Goal: Communication & Community: Connect with others

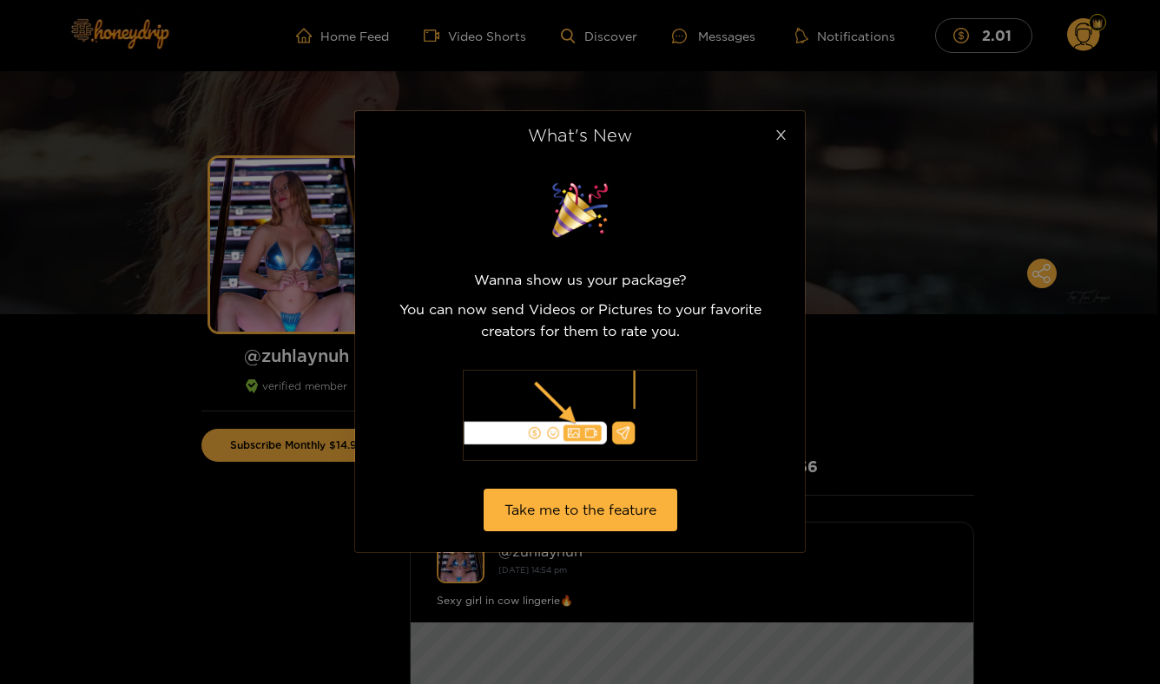
click at [786, 140] on icon "close" at bounding box center [781, 135] width 13 height 13
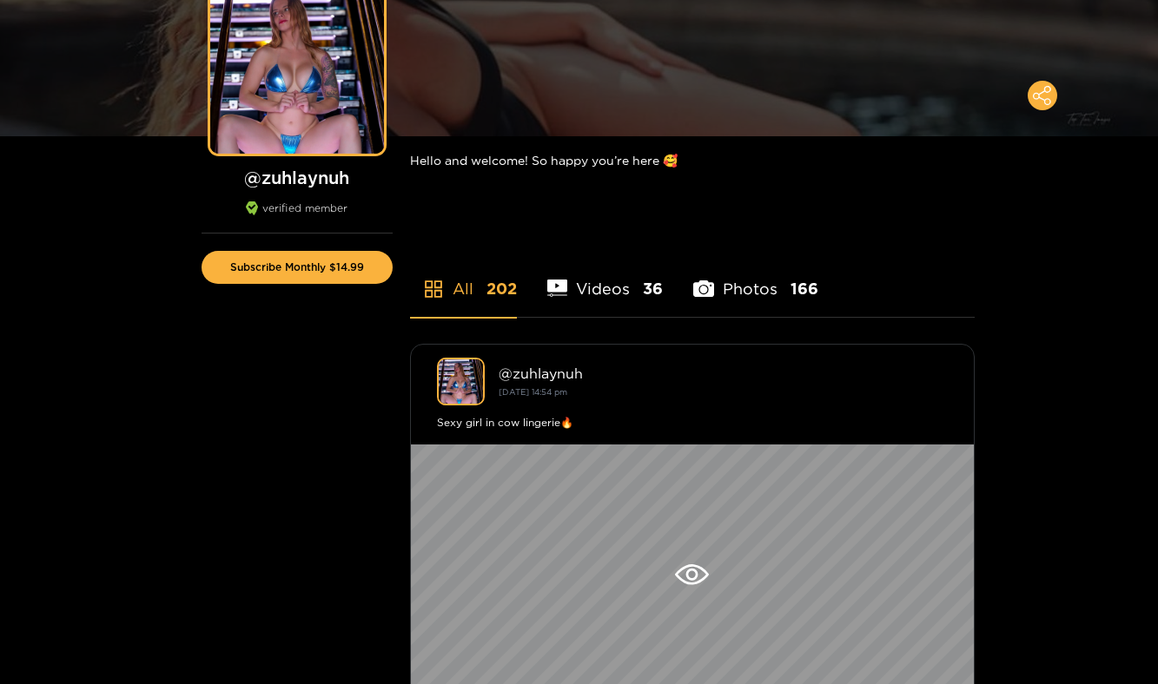
scroll to position [181, 0]
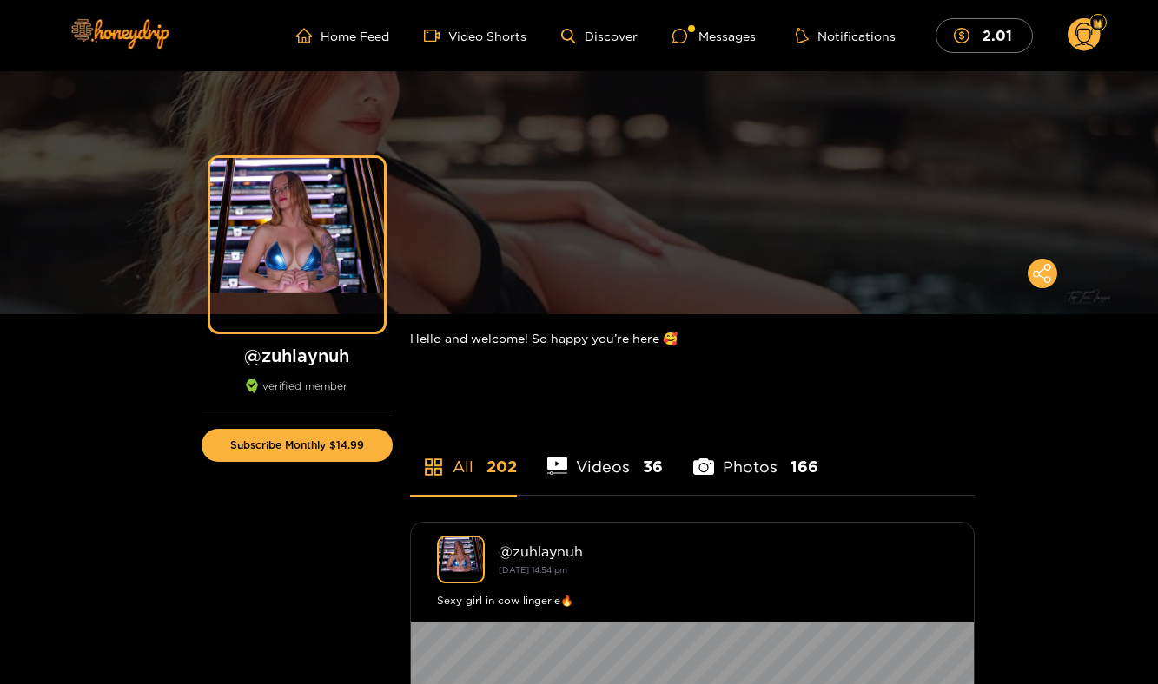
click at [731, 46] on ul "Home Feed Video Shorts Discover Messages Notifications 2.01" at bounding box center [697, 35] width 803 height 35
click at [726, 43] on div "Messages" at bounding box center [713, 36] width 83 height 20
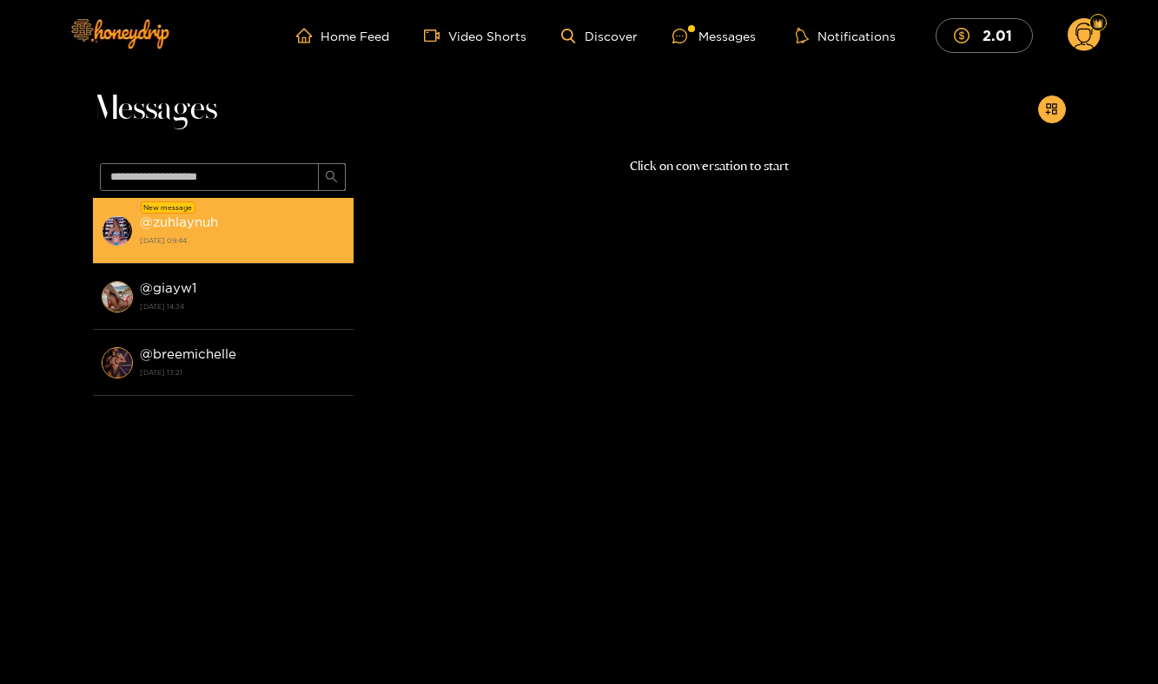
click at [194, 228] on strong "@ zuhlaynuh" at bounding box center [179, 222] width 78 height 15
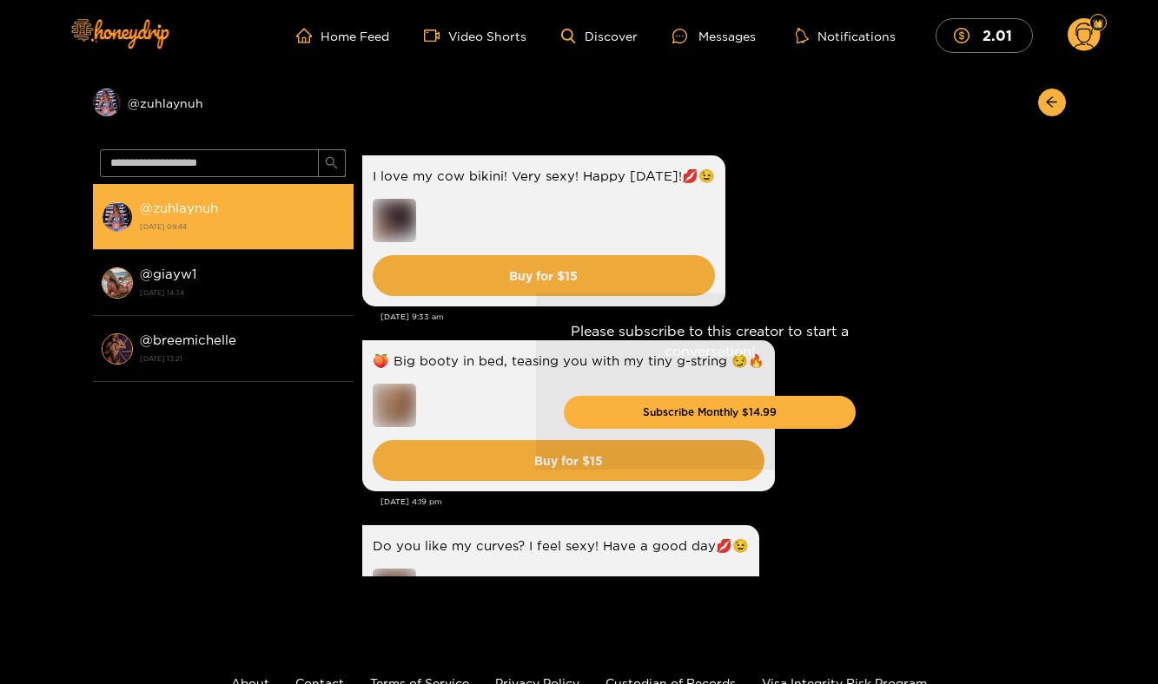
scroll to position [4171, 0]
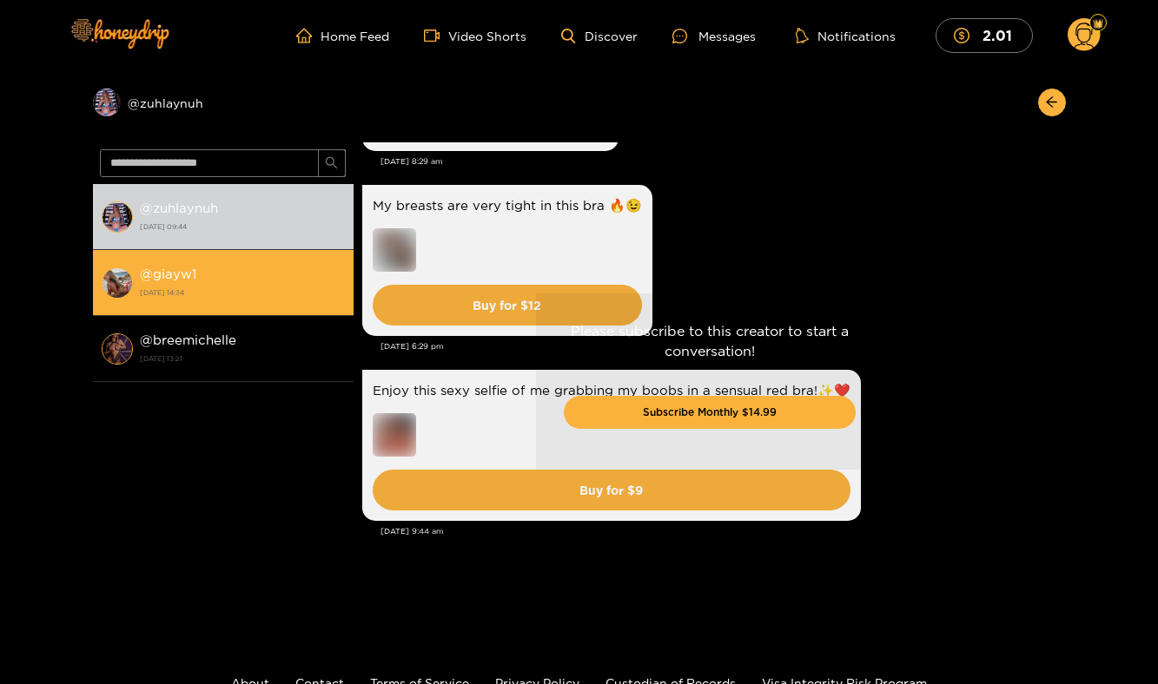
click at [121, 291] on img at bounding box center [117, 283] width 31 height 31
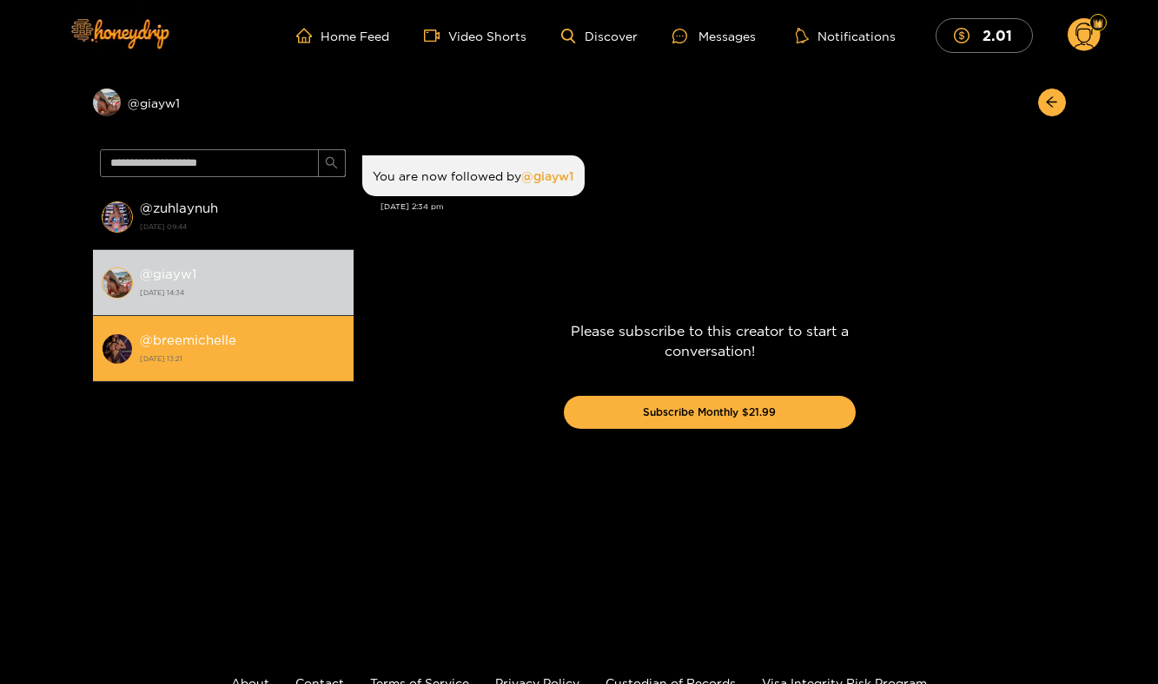
click at [241, 368] on li "@ breemichelle 23 September 2024 13:21" at bounding box center [223, 349] width 261 height 66
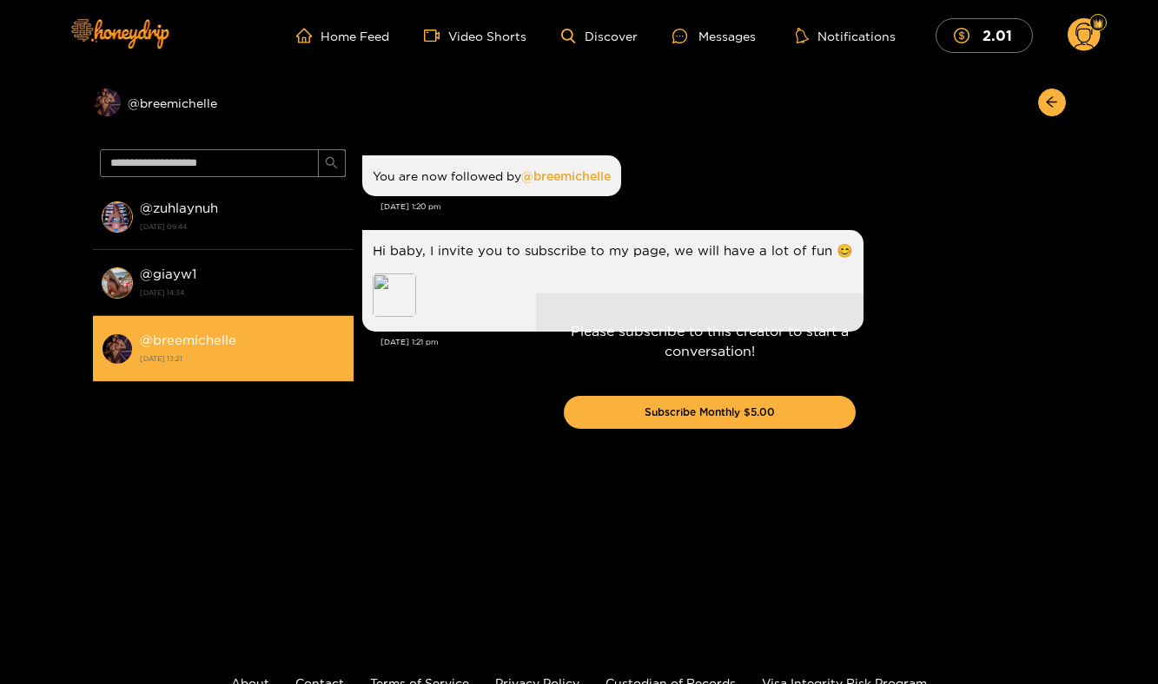
click at [194, 341] on strong "@ breemichelle" at bounding box center [188, 340] width 96 height 15
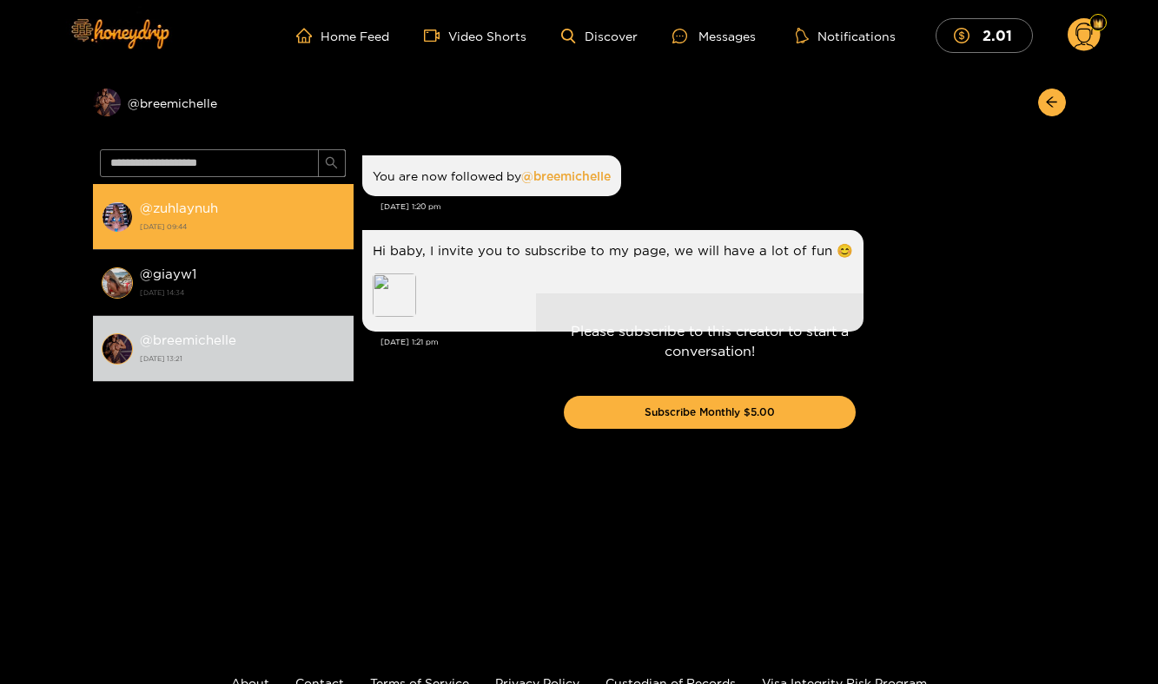
click at [175, 215] on div "@ zuhlaynuh 20 September 2025 09:44" at bounding box center [242, 216] width 205 height 39
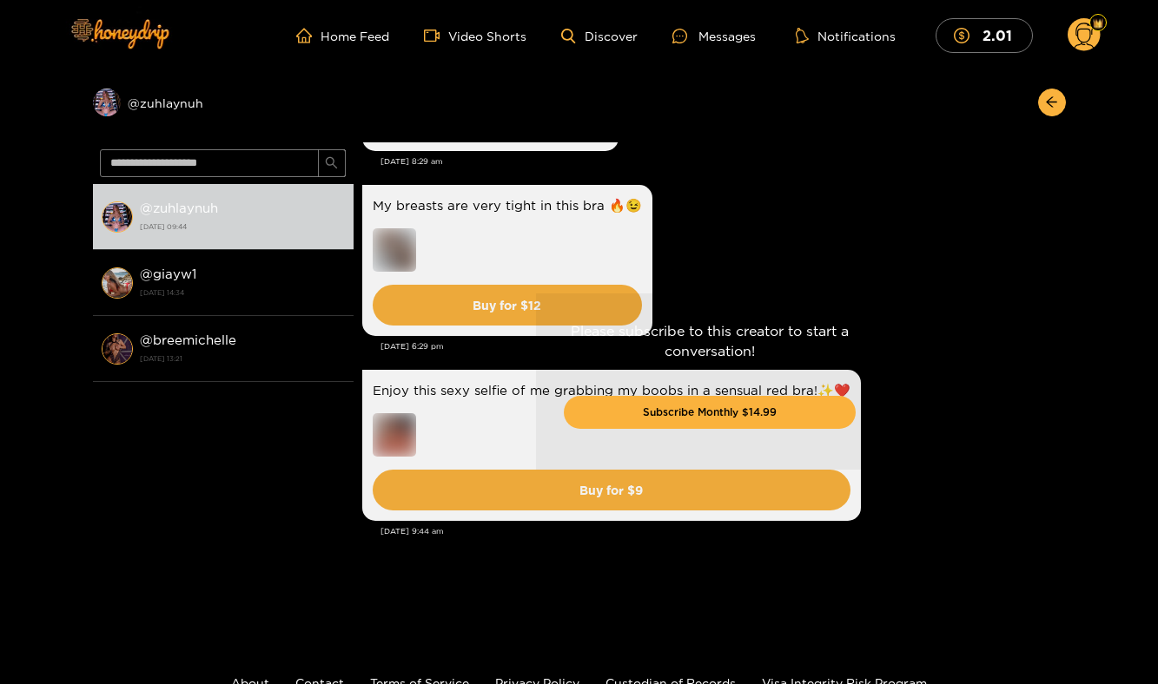
scroll to position [4171, 0]
click at [145, 106] on div "Preview @ zuhlaynuh" at bounding box center [223, 103] width 261 height 28
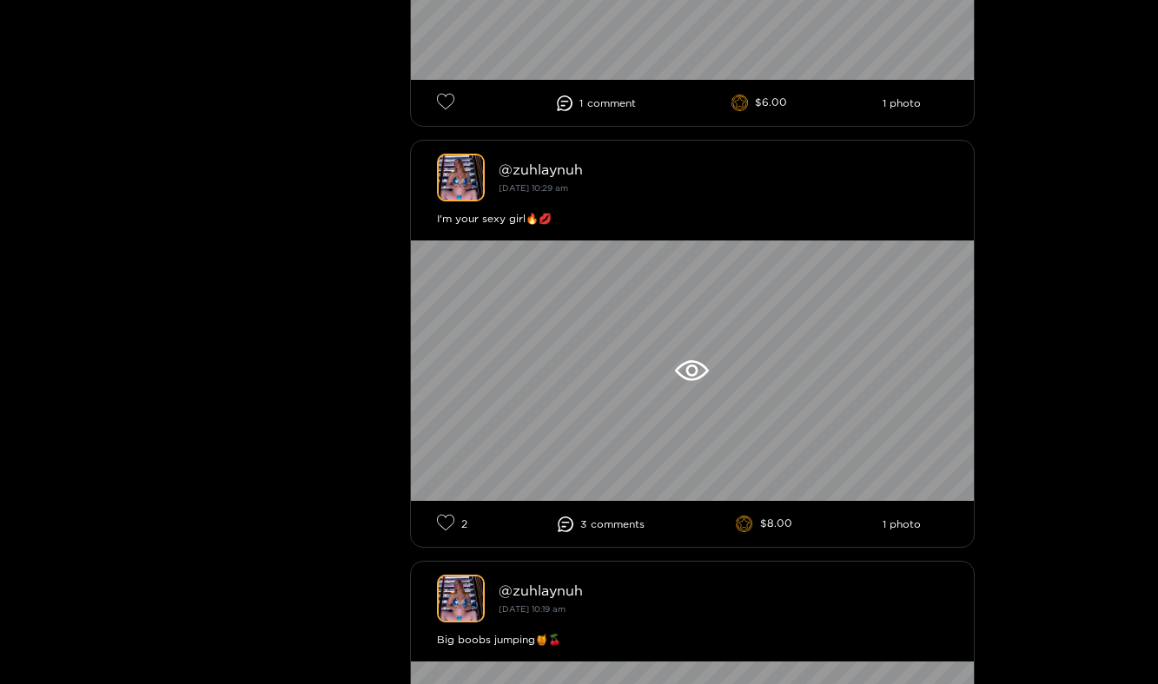
scroll to position [4285, 0]
